Goal: Task Accomplishment & Management: Manage account settings

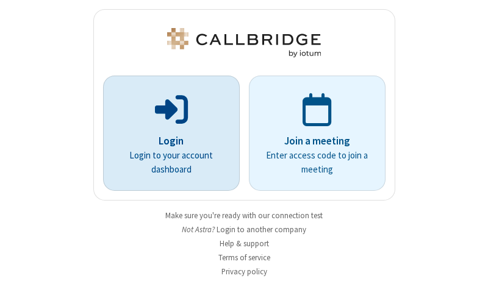
click at [167, 141] on p "Login" at bounding box center [171, 142] width 103 height 16
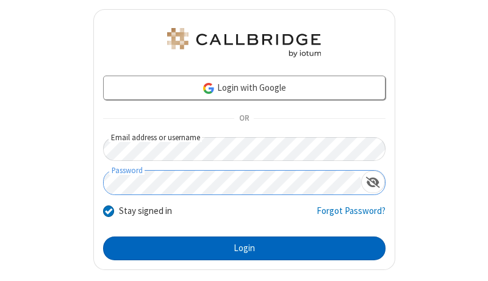
click at [239, 248] on button "Login" at bounding box center [244, 249] width 283 height 24
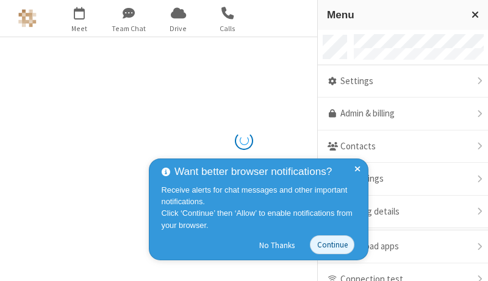
click at [399, 114] on link "Admin & billing" at bounding box center [403, 114] width 170 height 33
